Goal: Communication & Community: Answer question/provide support

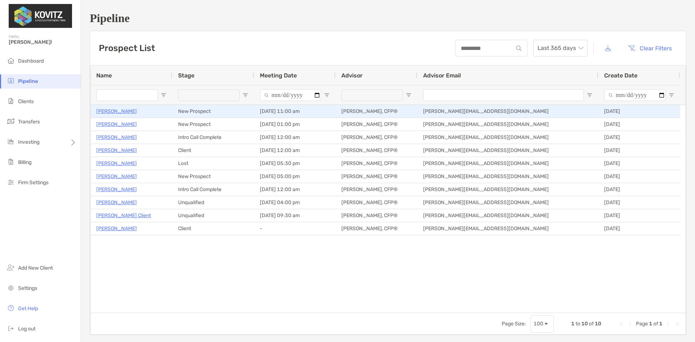
drag, startPoint x: 107, startPoint y: 111, endPoint x: 183, endPoint y: 134, distance: 79.4
click at [107, 111] on p "[PERSON_NAME]" at bounding box center [116, 111] width 41 height 9
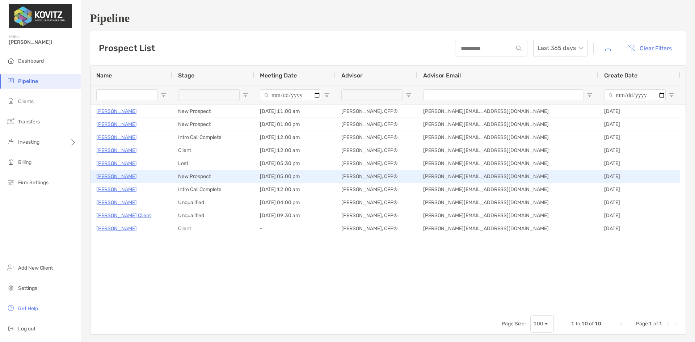
click at [109, 177] on p "Jeff Demuth" at bounding box center [116, 176] width 41 height 9
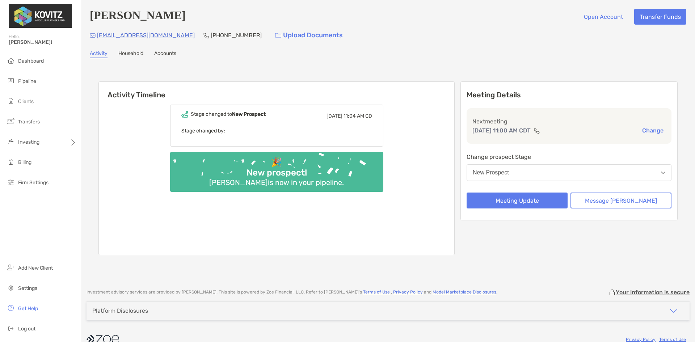
drag, startPoint x: 0, startPoint y: 0, endPoint x: 153, endPoint y: 71, distance: 169.0
click at [133, 54] on link "Household" at bounding box center [130, 54] width 25 height 8
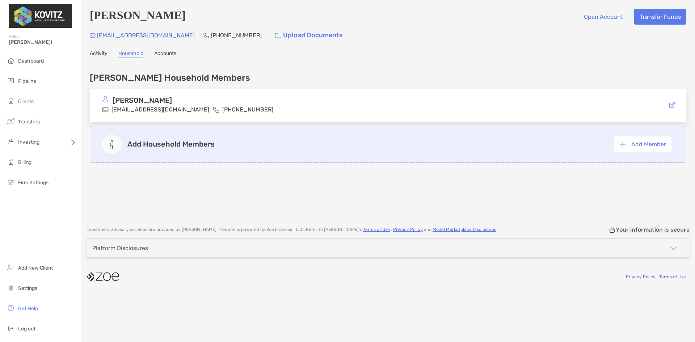
click at [97, 53] on link "Activity" at bounding box center [99, 54] width 18 height 8
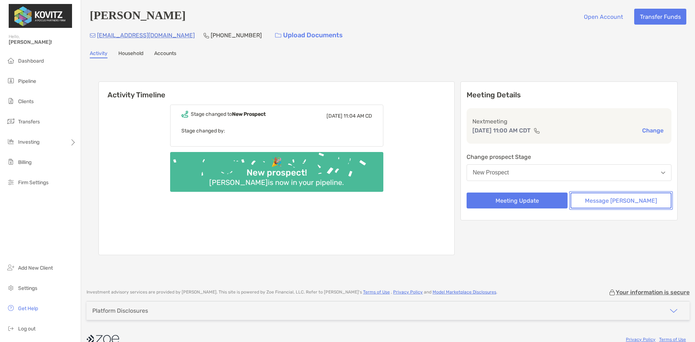
click at [626, 200] on button "Message [PERSON_NAME]" at bounding box center [620, 201] width 101 height 16
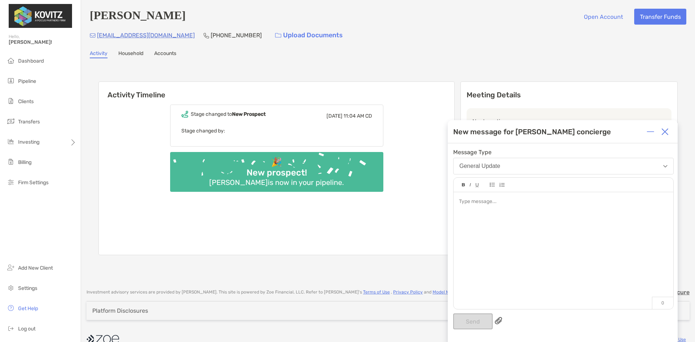
click at [495, 202] on div at bounding box center [563, 202] width 208 height 8
click at [601, 202] on div "**********" at bounding box center [563, 202] width 208 height 8
click at [476, 322] on button "Send" at bounding box center [472, 321] width 39 height 16
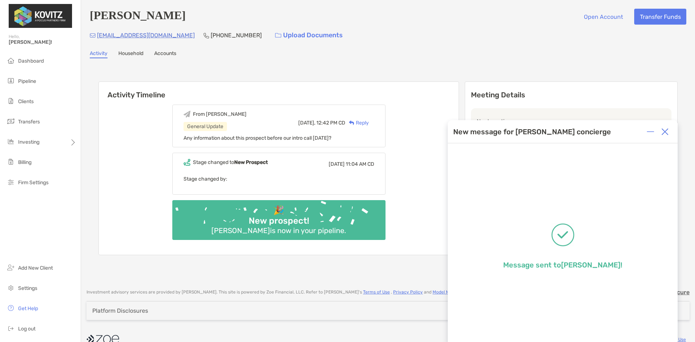
click at [664, 133] on img at bounding box center [664, 131] width 7 height 7
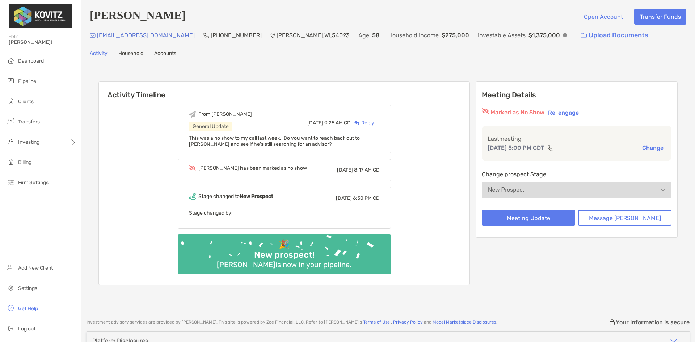
drag, startPoint x: 299, startPoint y: 141, endPoint x: 324, endPoint y: 148, distance: 25.5
click at [299, 141] on span "This was a no show to my call last week. Do you want to reach back out to [PERS…" at bounding box center [274, 141] width 171 height 12
drag, startPoint x: 174, startPoint y: 35, endPoint x: 111, endPoint y: 40, distance: 62.4
click at [111, 40] on div "broncodriver2@hotmail.com (507) 401-6416 Roberts , WI , 54023 Age 58 Household …" at bounding box center [388, 36] width 596 height 16
click at [206, 58] on div "Activity Household Accounts" at bounding box center [388, 54] width 596 height 8
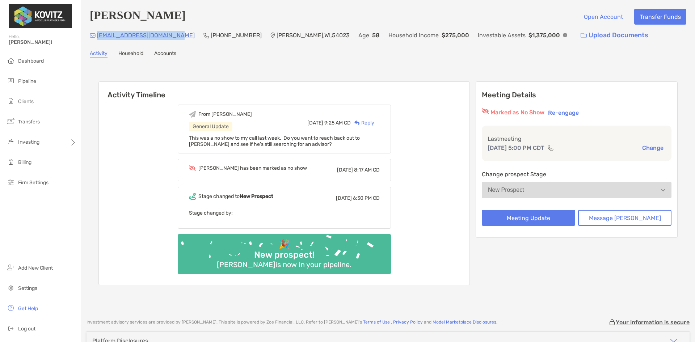
drag, startPoint x: 175, startPoint y: 38, endPoint x: 96, endPoint y: 39, distance: 78.9
click at [96, 39] on div "broncodriver2@hotmail.com (507) 401-6416 Roberts , WI , 54023 Age 58 Household …" at bounding box center [388, 36] width 596 height 16
copy p "[EMAIL_ADDRESS][DOMAIN_NAME]"
drag, startPoint x: 30, startPoint y: 80, endPoint x: 33, endPoint y: 83, distance: 4.6
click at [30, 80] on span "Pipeline" at bounding box center [27, 81] width 18 height 6
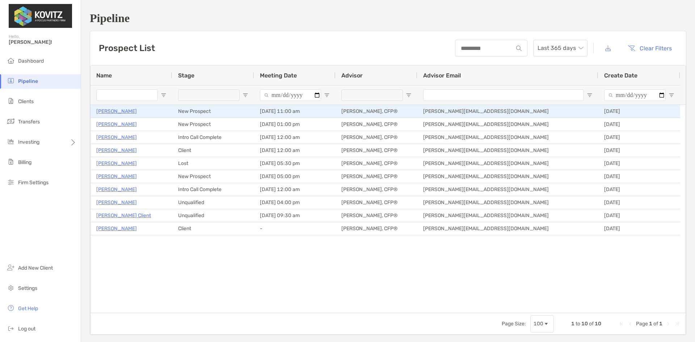
click at [111, 111] on p "[PERSON_NAME]" at bounding box center [116, 111] width 41 height 9
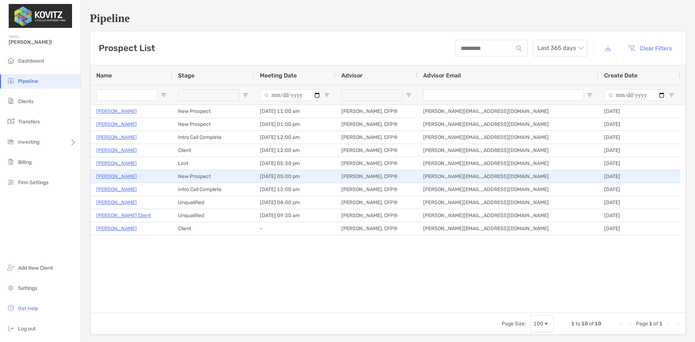
click at [112, 177] on p "[PERSON_NAME]" at bounding box center [116, 176] width 41 height 9
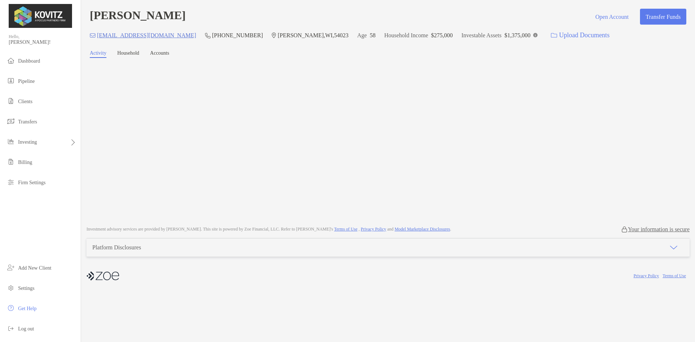
click at [134, 56] on link "Household" at bounding box center [128, 54] width 22 height 8
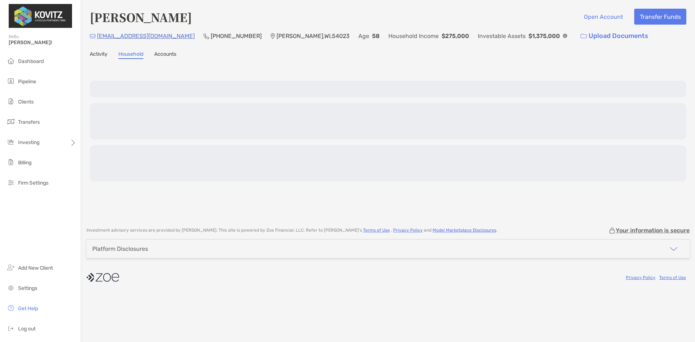
click at [97, 55] on link "Activity" at bounding box center [99, 55] width 18 height 8
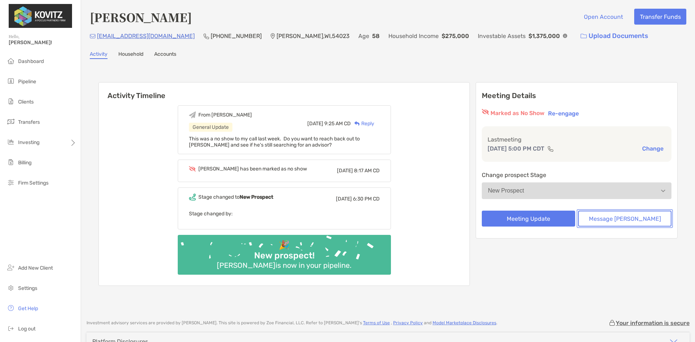
click at [605, 219] on button "Message [PERSON_NAME]" at bounding box center [624, 219] width 93 height 16
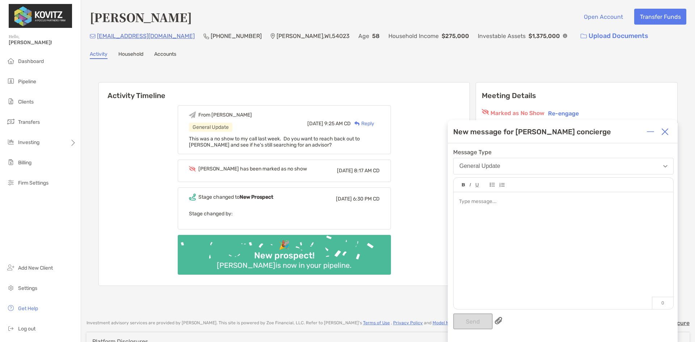
click at [509, 218] on div at bounding box center [563, 247] width 220 height 110
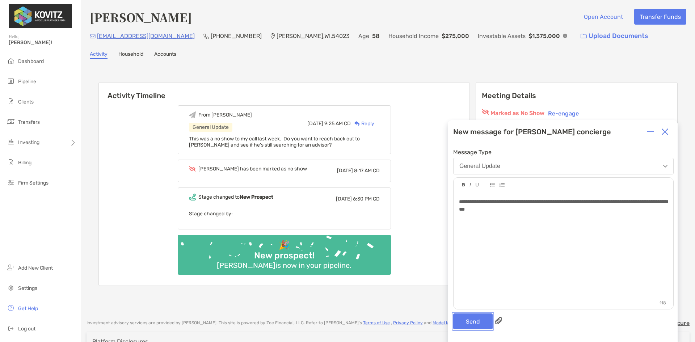
click at [477, 316] on button "Send" at bounding box center [472, 321] width 39 height 16
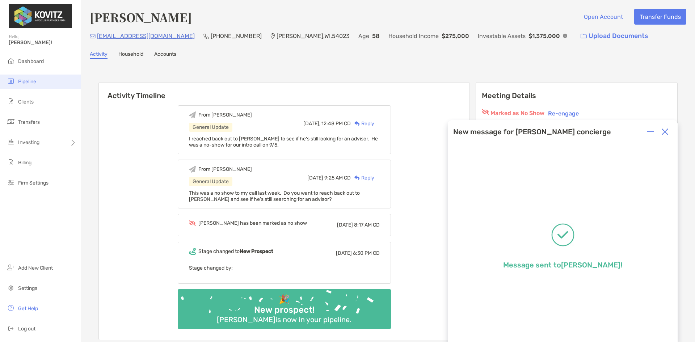
click at [28, 83] on span "Pipeline" at bounding box center [27, 82] width 18 height 6
